Goal: Information Seeking & Learning: Check status

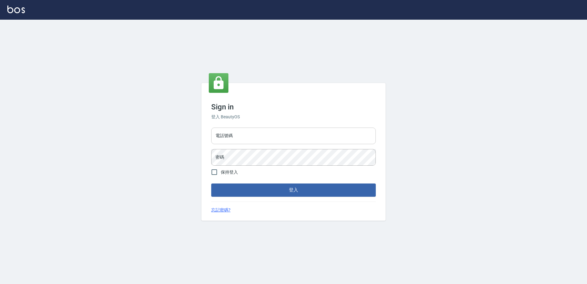
click at [233, 137] on input "電話號碼" at bounding box center [293, 135] width 165 height 17
type input "0426865599"
click at [211, 183] on button "登入" at bounding box center [293, 189] width 165 height 13
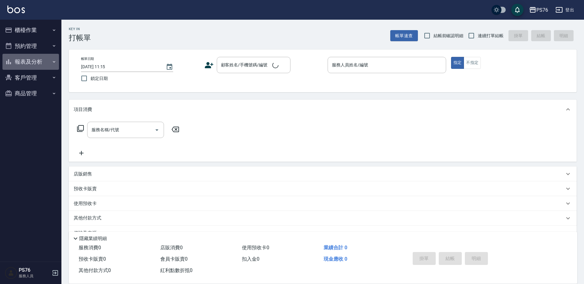
click at [34, 56] on button "報表及分析" at bounding box center [30, 62] width 57 height 16
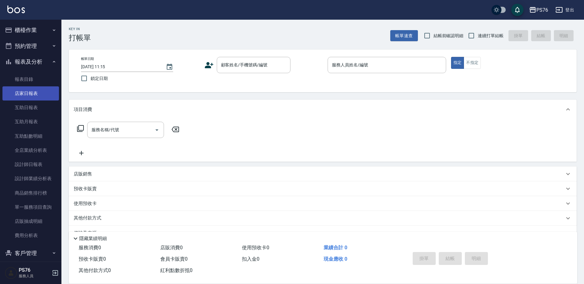
click at [37, 94] on link "店家日報表" at bounding box center [30, 93] width 57 height 14
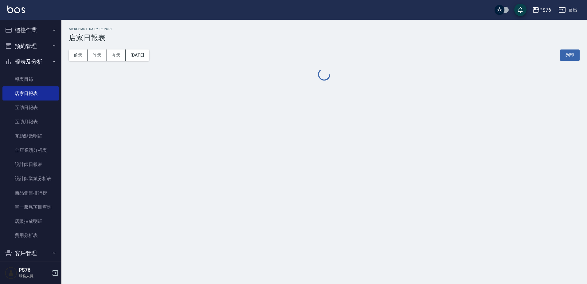
click at [143, 52] on button "[DATE]" at bounding box center [137, 54] width 23 height 11
click at [155, 61] on div "[DATE] [DATE] [DATE] [DATE] 列印" at bounding box center [324, 55] width 511 height 26
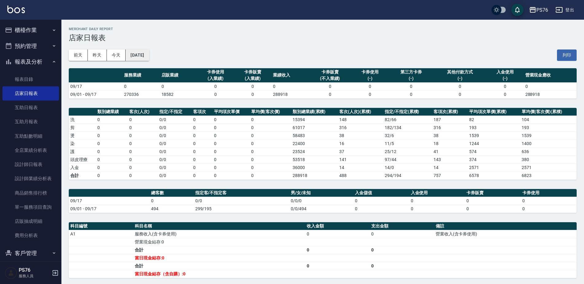
click at [149, 55] on button "[DATE]" at bounding box center [137, 54] width 23 height 11
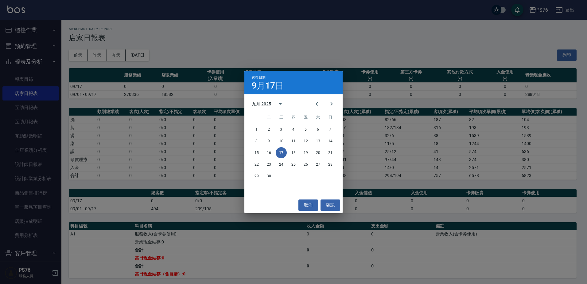
click at [276, 144] on div "8 9 10 11 12 13 14" at bounding box center [293, 140] width 98 height 11
click at [271, 142] on button "9" at bounding box center [269, 140] width 11 height 11
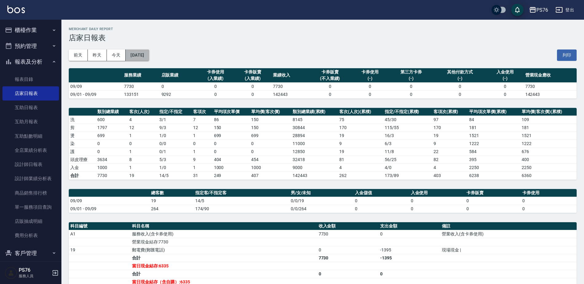
click at [144, 53] on button "[DATE]" at bounding box center [137, 54] width 23 height 11
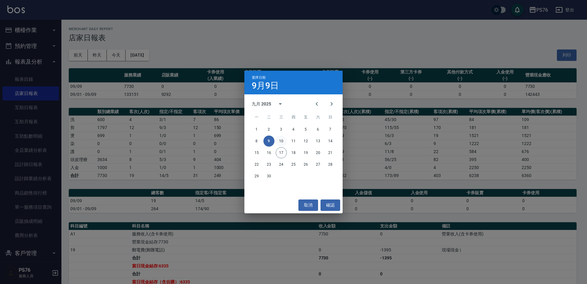
click at [278, 141] on button "10" at bounding box center [281, 140] width 11 height 11
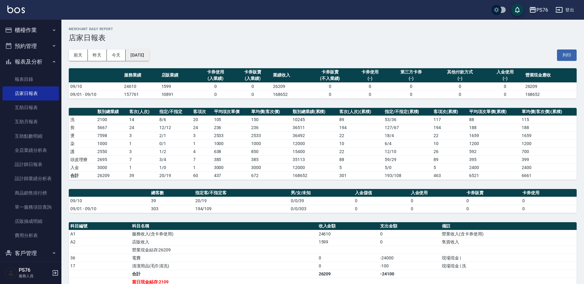
click at [149, 53] on button "[DATE]" at bounding box center [137, 54] width 23 height 11
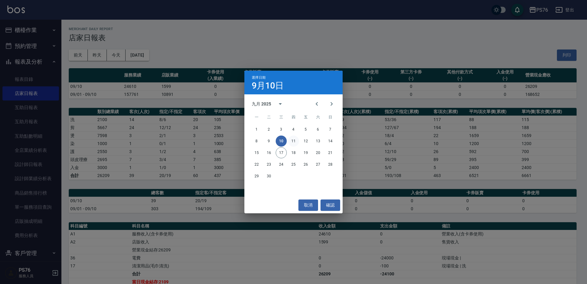
click at [291, 140] on button "11" at bounding box center [293, 140] width 11 height 11
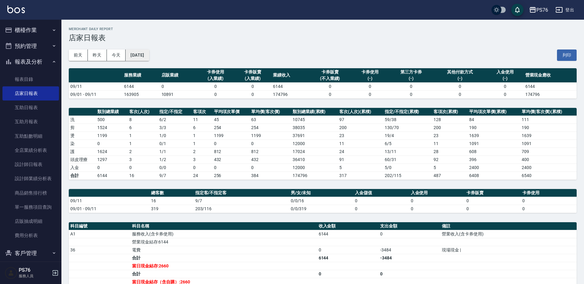
click at [143, 57] on button "[DATE]" at bounding box center [137, 54] width 23 height 11
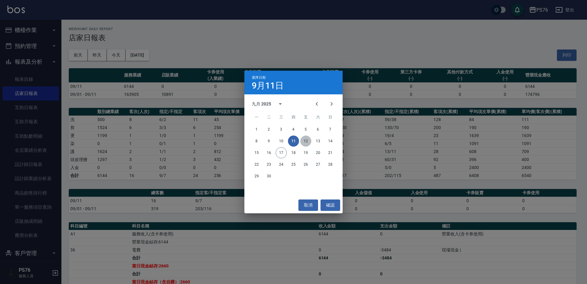
click at [303, 141] on button "12" at bounding box center [305, 140] width 11 height 11
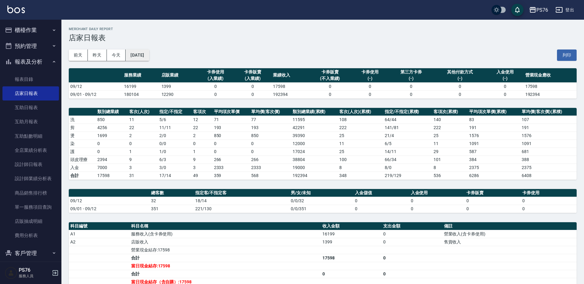
click at [146, 56] on button "[DATE]" at bounding box center [137, 54] width 23 height 11
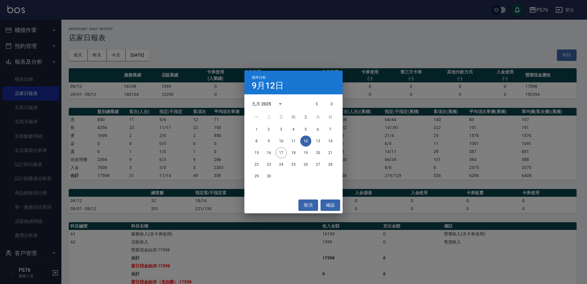
click at [315, 135] on div "8 9 10 11 12 13 14" at bounding box center [293, 140] width 98 height 11
click at [315, 142] on button "13" at bounding box center [318, 140] width 11 height 11
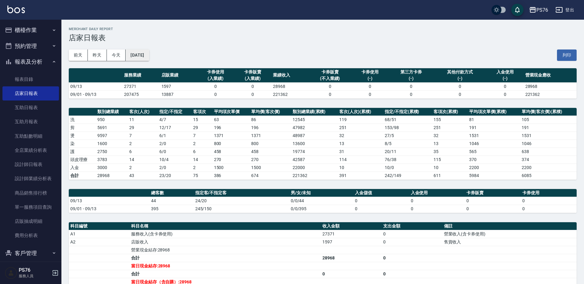
click at [145, 52] on button "[DATE]" at bounding box center [137, 54] width 23 height 11
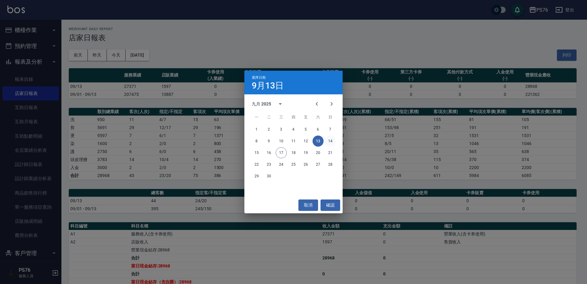
click at [327, 141] on button "14" at bounding box center [330, 140] width 11 height 11
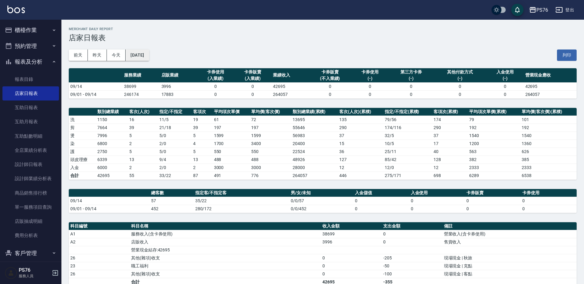
click at [148, 57] on button "[DATE]" at bounding box center [137, 54] width 23 height 11
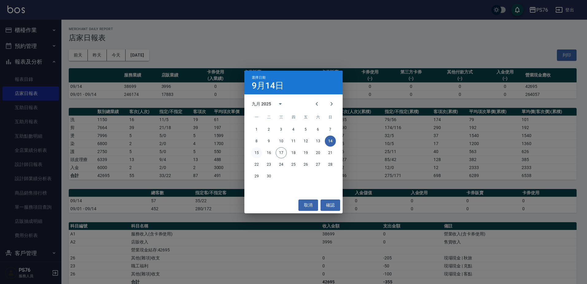
click at [258, 148] on button "15" at bounding box center [256, 152] width 11 height 11
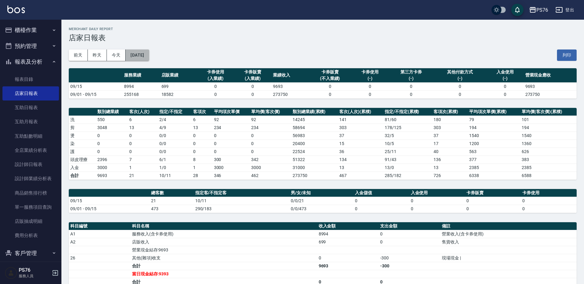
click at [139, 55] on button "[DATE]" at bounding box center [137, 54] width 23 height 11
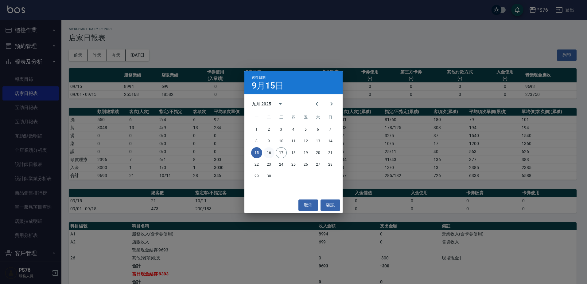
click at [274, 150] on button "16" at bounding box center [269, 152] width 11 height 11
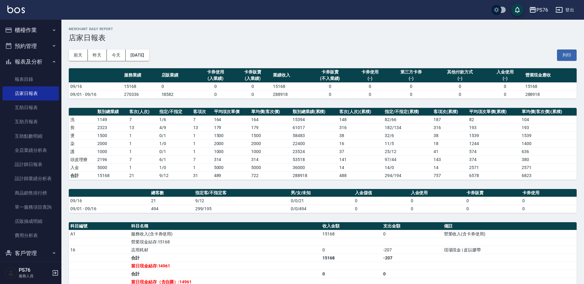
click at [40, 31] on button "櫃檯作業" at bounding box center [30, 30] width 57 height 16
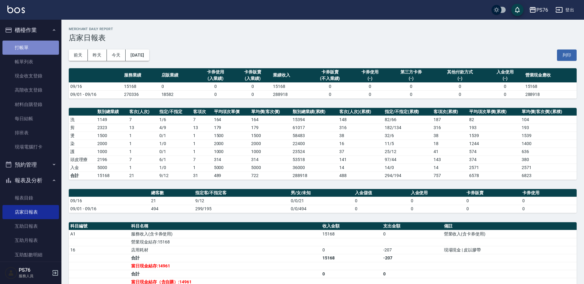
click at [37, 45] on link "打帳單" at bounding box center [30, 48] width 57 height 14
